Goal: Task Accomplishment & Management: Manage account settings

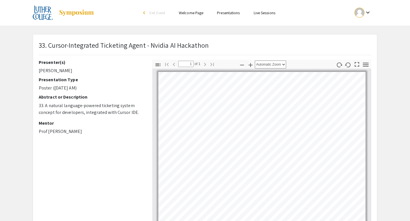
drag, startPoint x: 97, startPoint y: 13, endPoint x: 61, endPoint y: 15, distance: 36.5
click at [61, 15] on div at bounding box center [90, 13] width 114 height 26
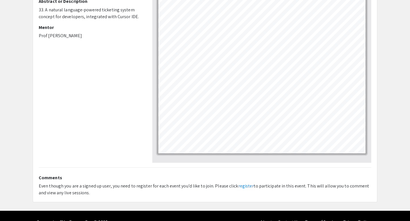
scroll to position [100, 0]
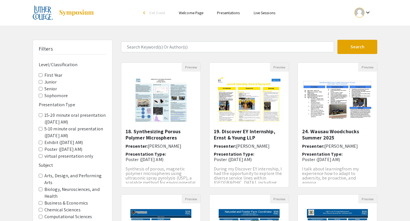
click at [40, 89] on input "Senior" at bounding box center [41, 89] width 4 height 4
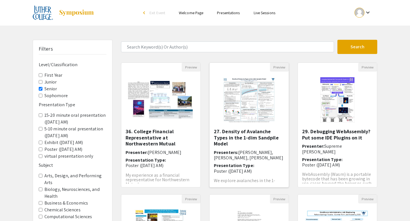
click at [253, 116] on img "Open Presentation <p>27. Density of Avalanche Types in the 1-dim Sandpile Model…" at bounding box center [249, 100] width 65 height 57
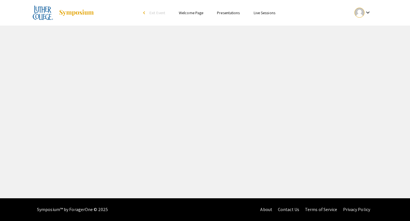
select select "custom"
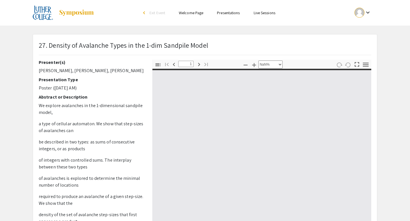
type input "0"
select select "custom"
type input "1"
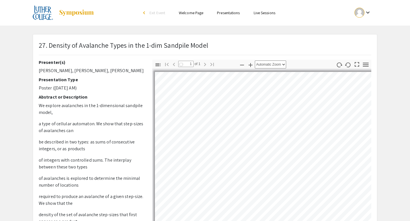
select select "auto"
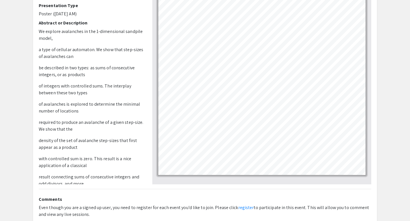
scroll to position [75, 0]
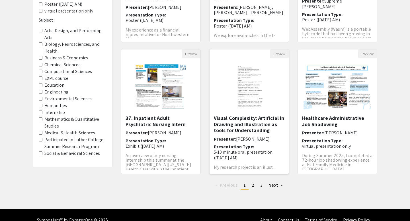
scroll to position [156, 0]
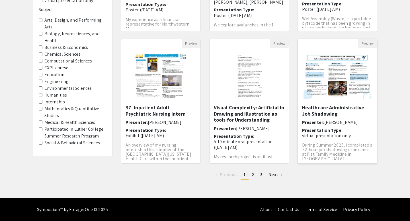
click at [329, 117] on div "Healthcare Administrative Job Shadowing Presenter: Rafaela Queiroga Tavares Pre…" at bounding box center [337, 132] width 71 height 55
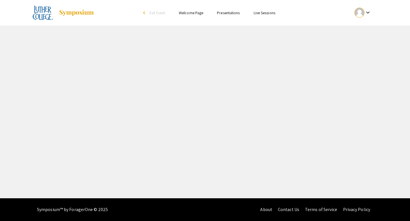
select select "custom"
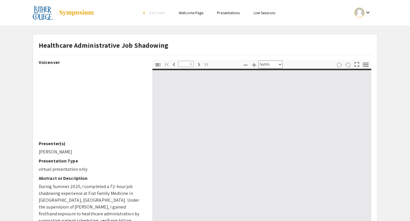
type input "0"
select select "custom"
type input "1"
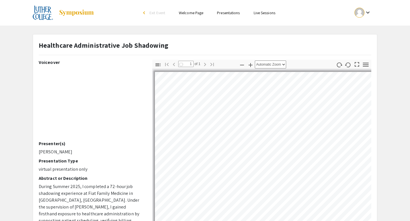
select select "auto"
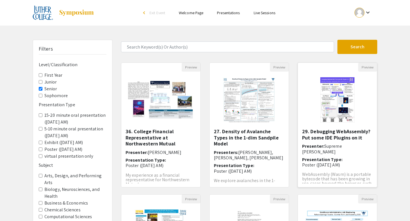
click at [329, 103] on img "Open Presentation <p>29. Debugging WebAssembly? Put some IDE Plugins on it</p>" at bounding box center [337, 100] width 46 height 57
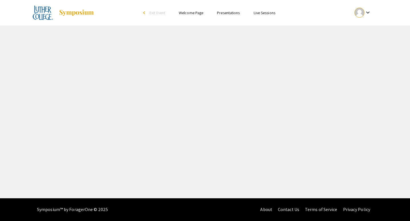
select select "custom"
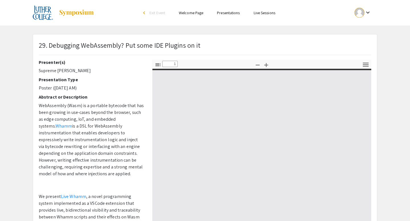
type input "0"
select select "custom"
type input "1"
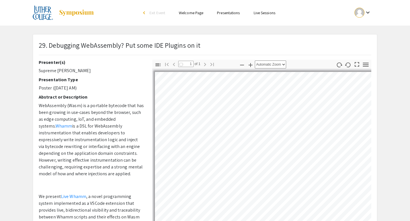
select select "auto"
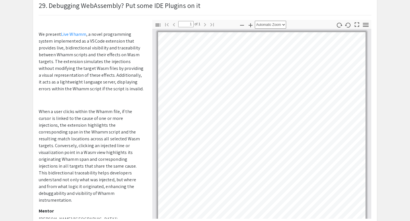
scroll to position [117, 0]
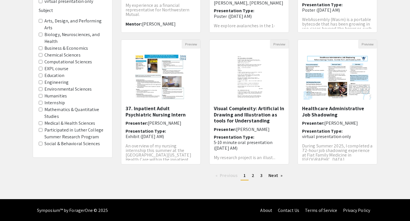
scroll to position [156, 0]
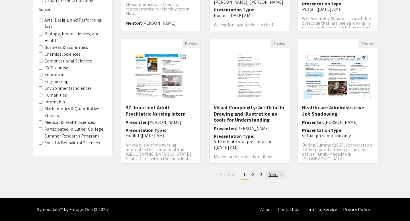
click at [268, 171] on link "Next page" at bounding box center [275, 175] width 20 height 9
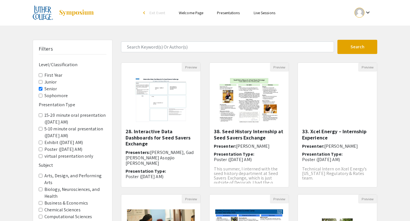
scroll to position [14, 0]
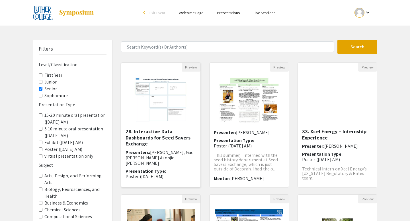
click at [172, 130] on h5 "28. Interactive Data Dashboards for Seed Savers Exchange" at bounding box center [160, 138] width 71 height 18
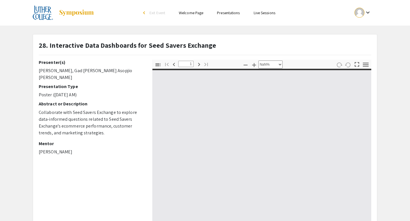
type input "0"
select select "custom"
type input "1"
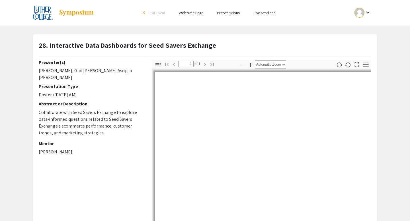
select select "auto"
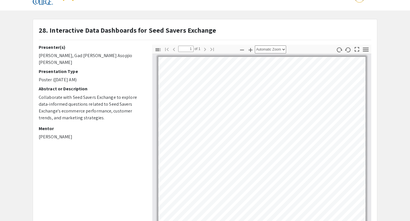
scroll to position [17, 0]
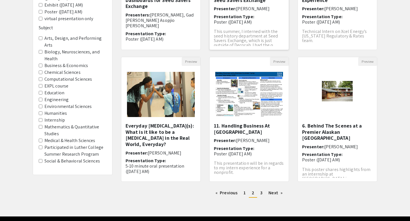
scroll to position [156, 0]
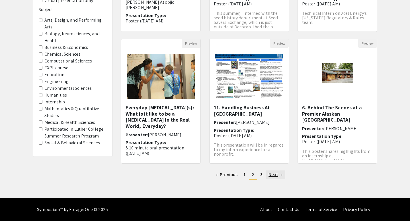
click at [278, 174] on link "Next page" at bounding box center [275, 175] width 20 height 9
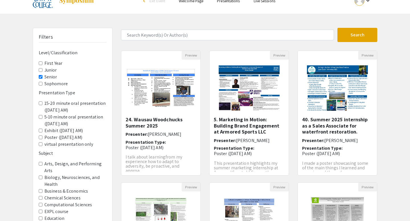
scroll to position [16, 0]
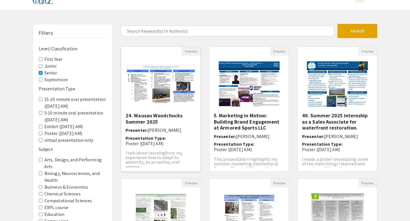
click at [163, 95] on img "Open Presentation <p>24. Wausau Woodchucks Summer 2025</p>" at bounding box center [160, 83] width 79 height 49
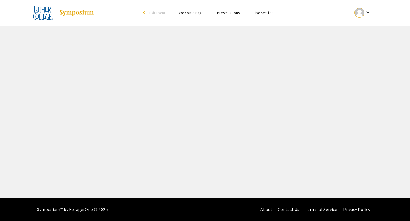
select select "custom"
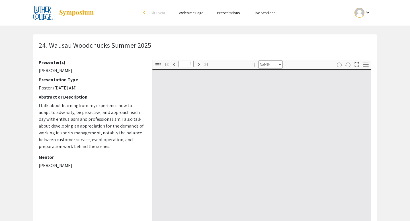
type input "0"
select select "custom"
type input "1"
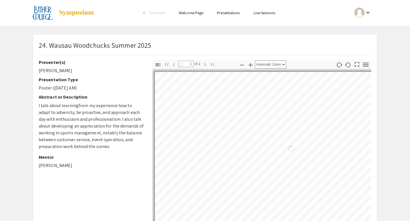
select select "auto"
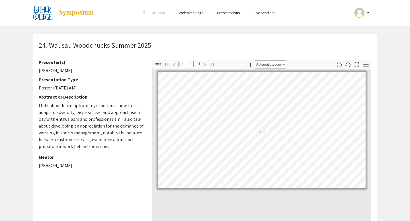
scroll to position [24, 0]
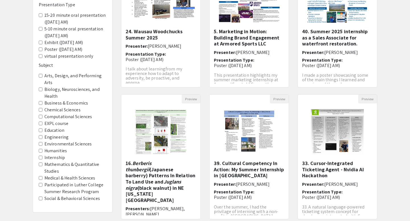
scroll to position [156, 0]
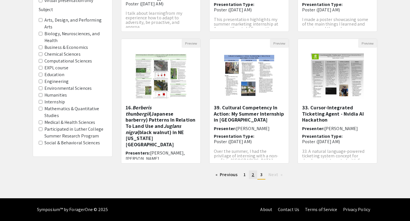
click at [254, 175] on link "page 2" at bounding box center [253, 175] width 8 height 9
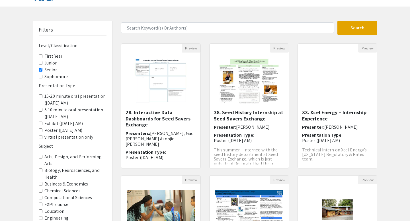
scroll to position [24, 0]
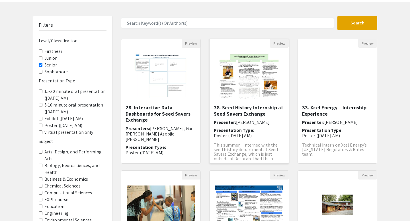
click at [242, 81] on img "Open Presentation <p>38. Seed History Internship at Seed Savers Exchange</p>" at bounding box center [249, 76] width 72 height 57
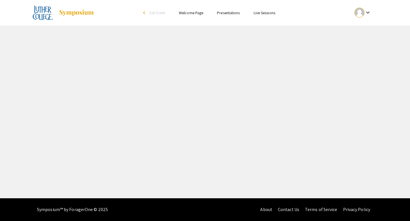
select select "custom"
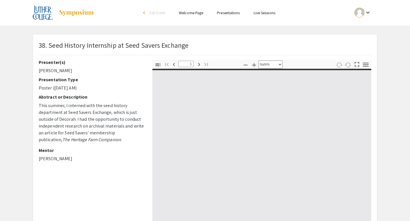
type input "0"
select select "custom"
type input "1"
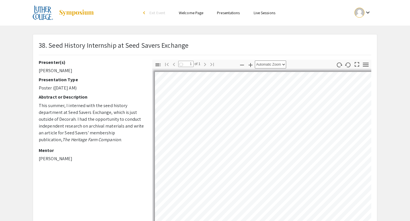
select select "auto"
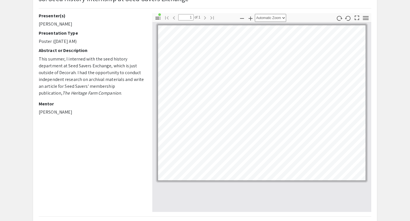
scroll to position [51, 0]
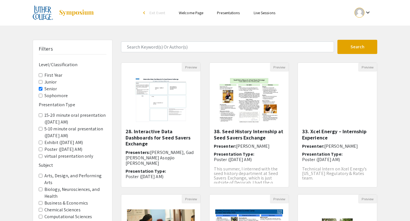
click at [40, 87] on input "Senior" at bounding box center [41, 89] width 4 height 4
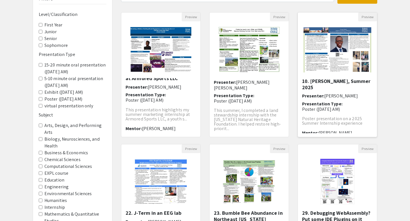
scroll to position [5, 0]
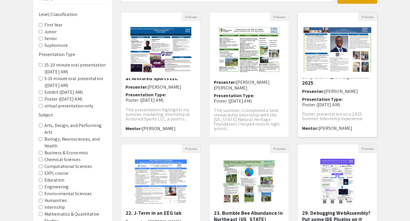
click at [348, 67] on img "Open Presentation <p>10. Mansur Kasali, Summer 2025</p>" at bounding box center [337, 50] width 79 height 57
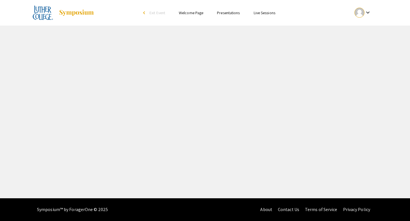
select select "custom"
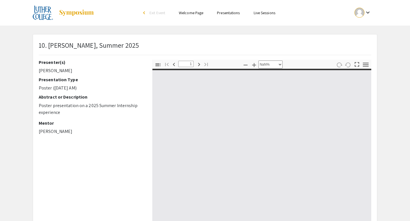
type input "0"
select select "auto"
type input "1"
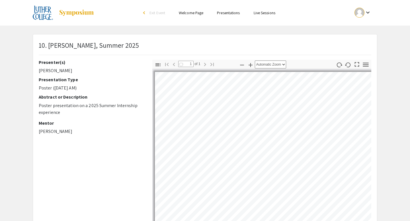
select select "auto"
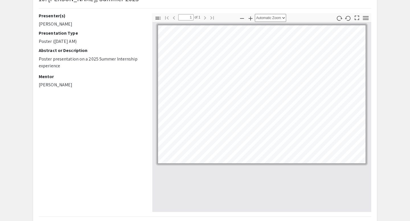
scroll to position [46, 0]
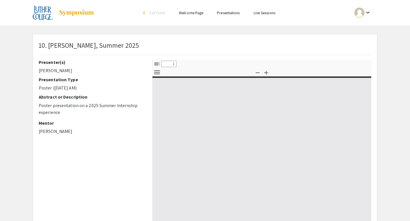
select select "custom"
type input "0"
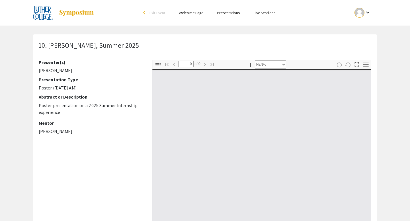
select select "auto"
type input "1"
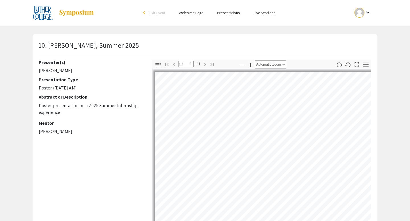
select select "auto"
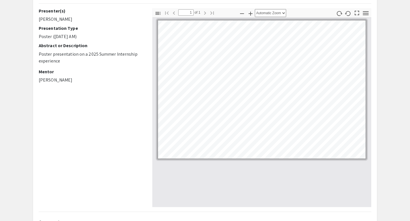
scroll to position [50, 0]
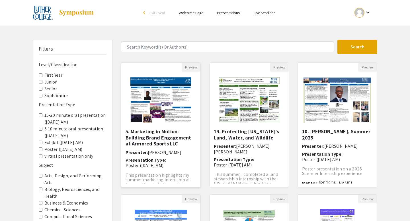
click at [168, 95] on img "Open Presentation <p>5. Marketing in Motion: Building Brand Engagement at Armor…" at bounding box center [161, 100] width 72 height 57
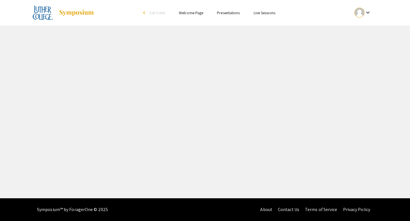
select select "custom"
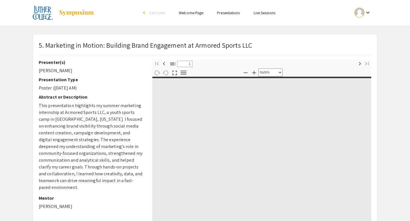
type input "0"
select select "custom"
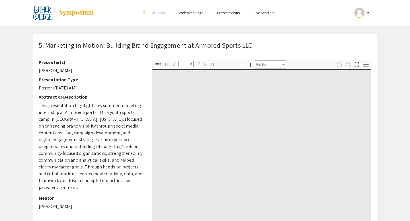
type input "1"
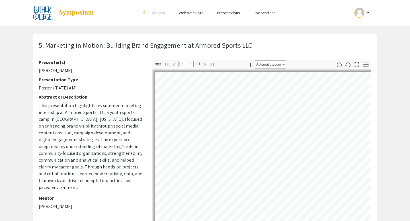
select select "auto"
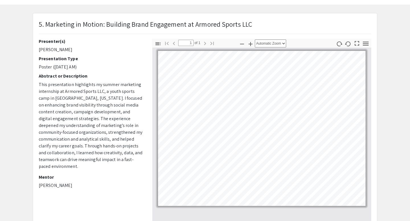
scroll to position [46, 0]
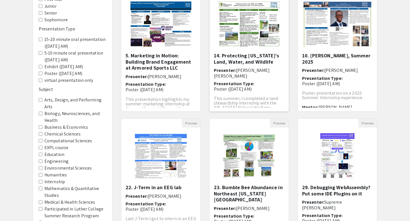
scroll to position [70, 0]
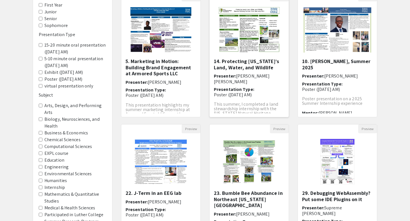
click at [241, 31] on img "Open Presentation <p>14. Protecting Iowa’s Land, Water, and Wildlife </p>" at bounding box center [249, 29] width 72 height 57
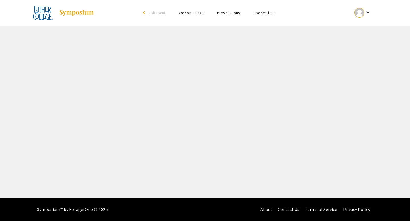
select select "custom"
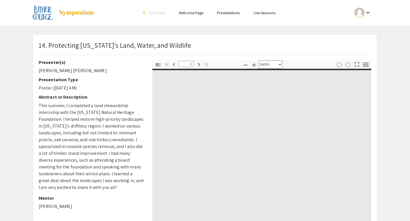
type input "0"
select select "auto"
type input "1"
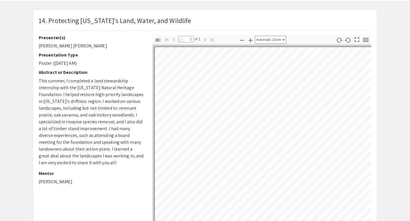
select select "auto"
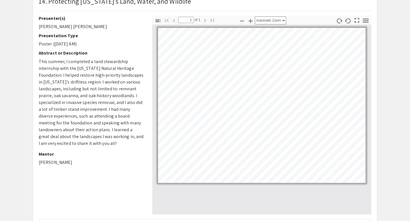
scroll to position [44, 0]
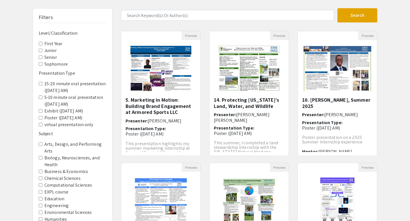
scroll to position [29, 0]
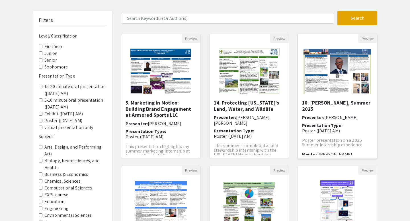
click at [326, 52] on img "Open Presentation <p>10. Mansur Kasali, Summer 2025</p>" at bounding box center [337, 71] width 79 height 57
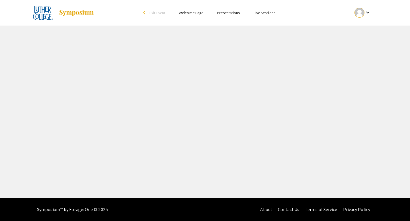
select select "custom"
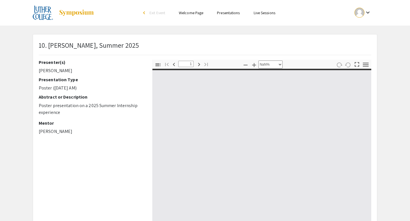
type input "0"
select select "auto"
type input "1"
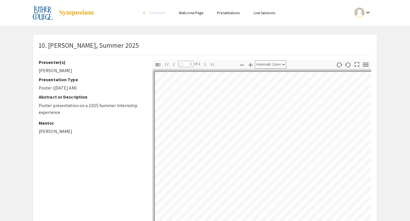
scroll to position [14, 0]
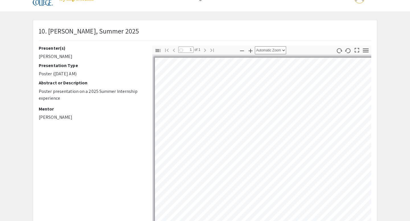
select select "auto"
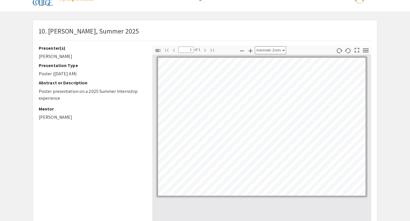
scroll to position [22, 0]
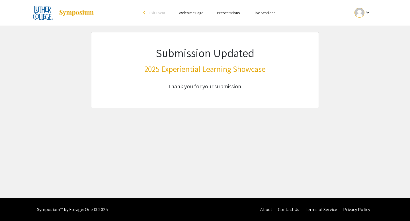
click at [366, 9] on div "keyboard_arrow_down" at bounding box center [363, 12] width 20 height 13
click at [360, 44] on button "My Submissions" at bounding box center [365, 42] width 35 height 14
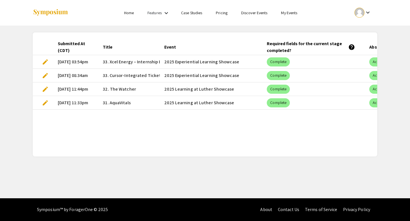
click at [90, 65] on mat-cell "[DATE] 03:54pm" at bounding box center [75, 62] width 45 height 14
click at [45, 63] on span "edit" at bounding box center [45, 62] width 7 height 7
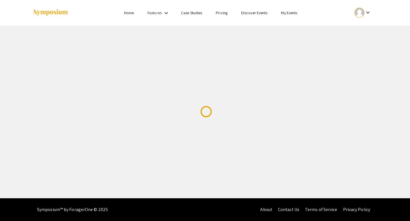
select select "custom"
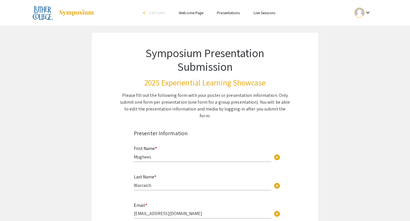
type input "0"
select select "custom"
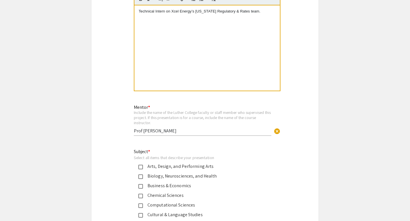
type input "1"
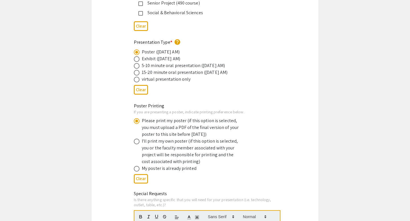
select select "auto"
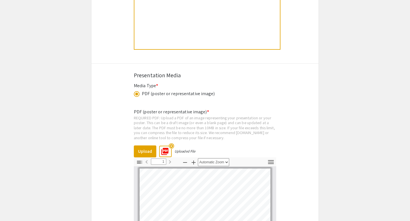
scroll to position [1227, 0]
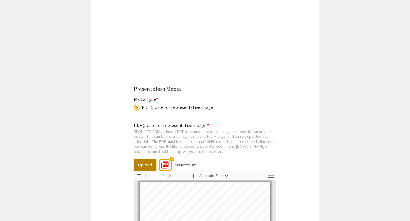
click at [145, 159] on button "Upload" at bounding box center [145, 165] width 22 height 12
type input "0"
select select "auto"
type input "1"
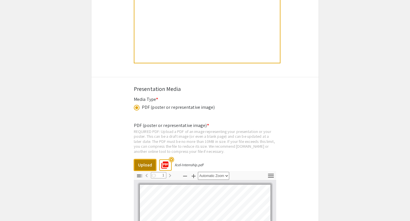
select select "auto"
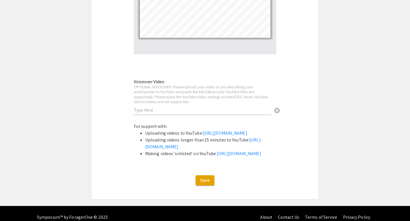
scroll to position [1523, 0]
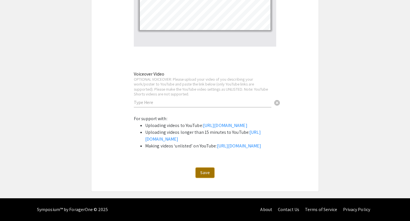
click at [204, 175] on span "Save" at bounding box center [205, 173] width 10 height 6
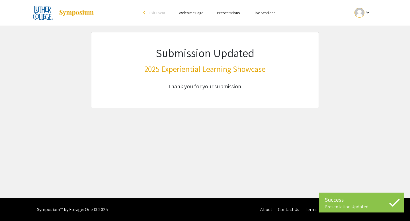
scroll to position [0, 0]
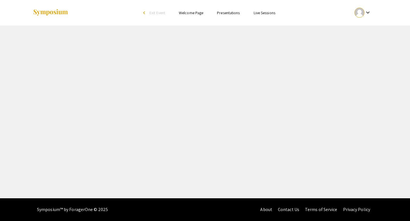
select select "custom"
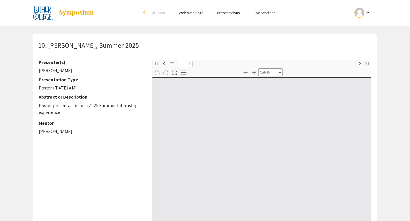
type input "0"
select select "custom"
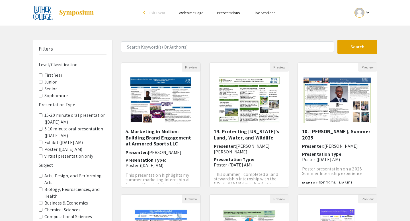
click at [40, 90] on input "Senior" at bounding box center [41, 89] width 4 height 4
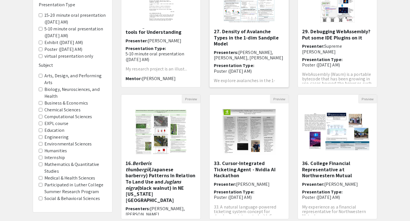
scroll to position [156, 0]
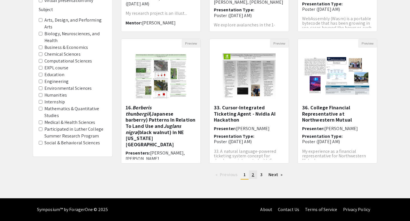
click at [253, 174] on span "2" at bounding box center [252, 175] width 3 height 6
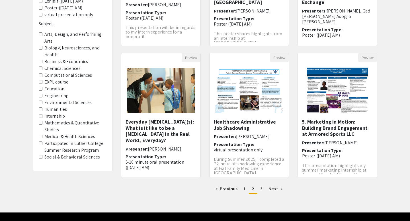
scroll to position [156, 0]
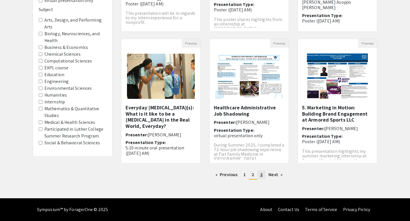
click at [260, 175] on span "3" at bounding box center [261, 175] width 2 height 6
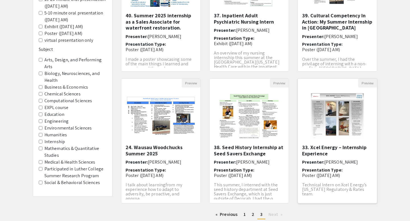
scroll to position [124, 0]
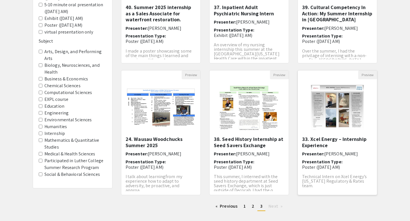
click at [340, 114] on img "Open Presentation <p>33. Xcel Energy – Internship Experience</p>" at bounding box center [337, 107] width 65 height 57
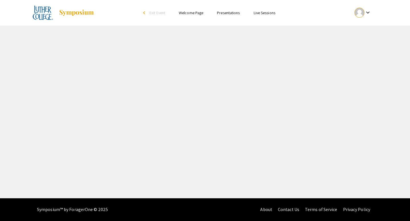
select select "custom"
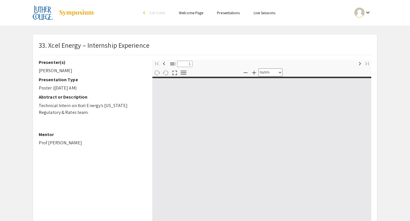
type input "0"
select select "custom"
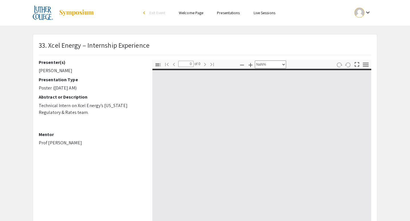
type input "1"
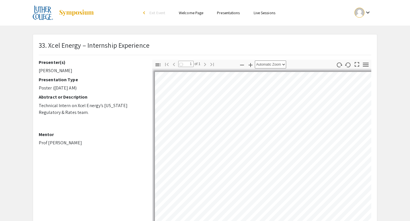
scroll to position [43, 0]
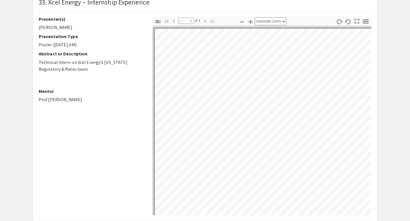
select select "auto"
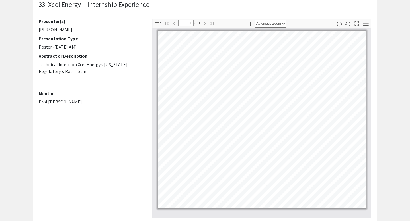
scroll to position [0, 0]
